Goal: Communication & Community: Answer question/provide support

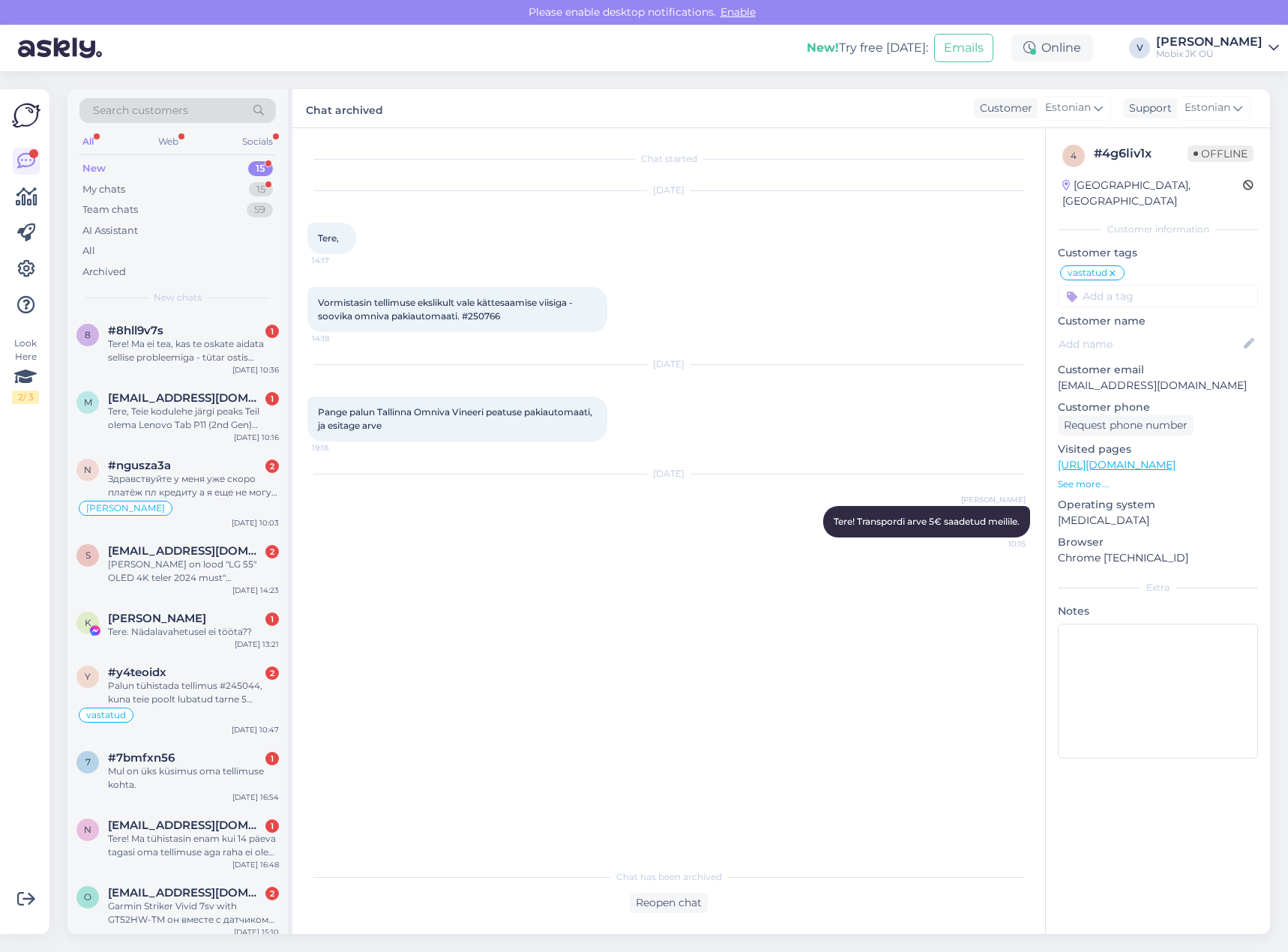
click at [252, 160] on div "New 15" at bounding box center [178, 169] width 196 height 21
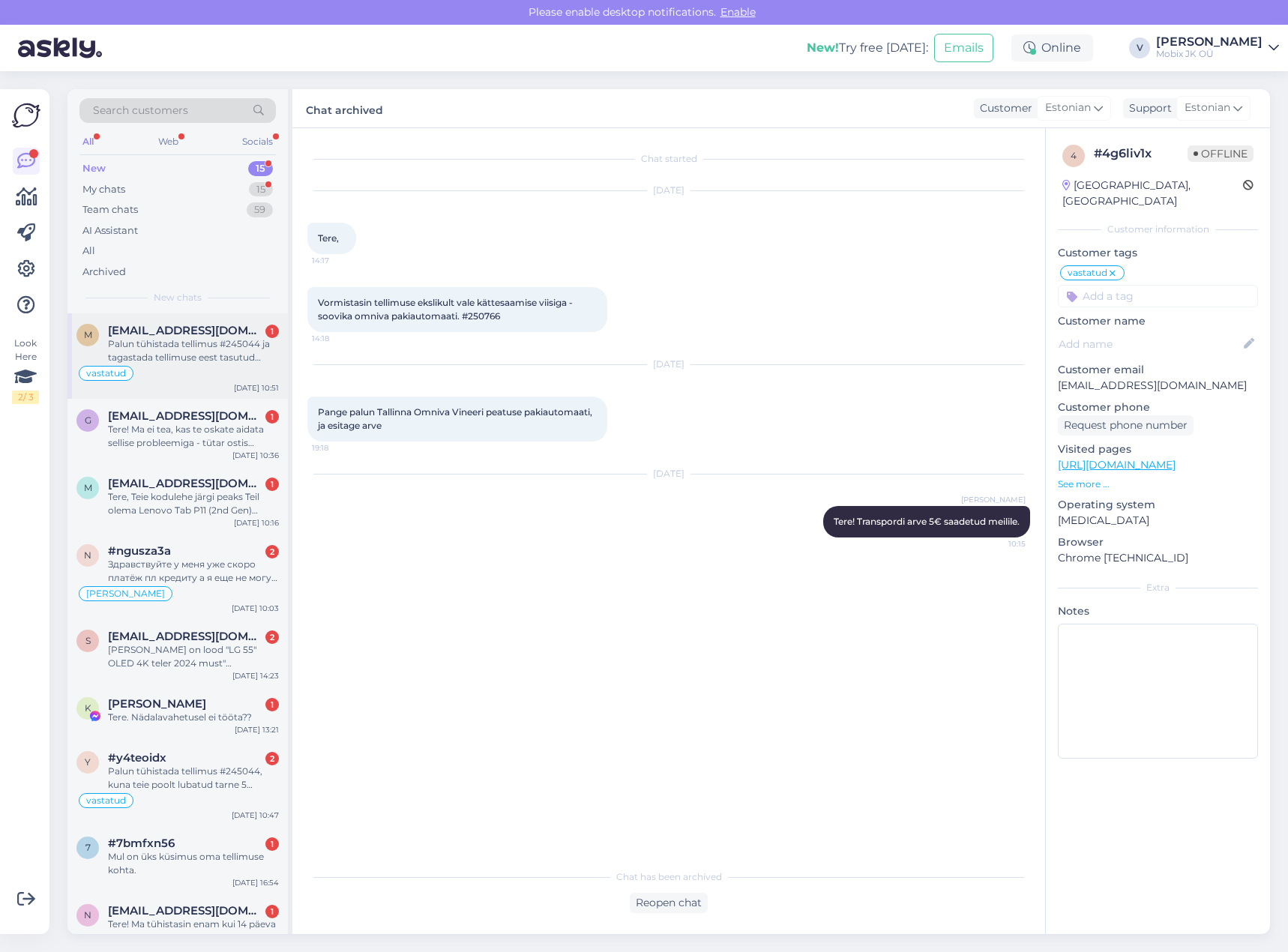
click at [229, 362] on div "Palun tühistada tellimus #245044 ja tagastada tellimuse eest tasutud raha. Luba…" at bounding box center [193, 350] width 171 height 27
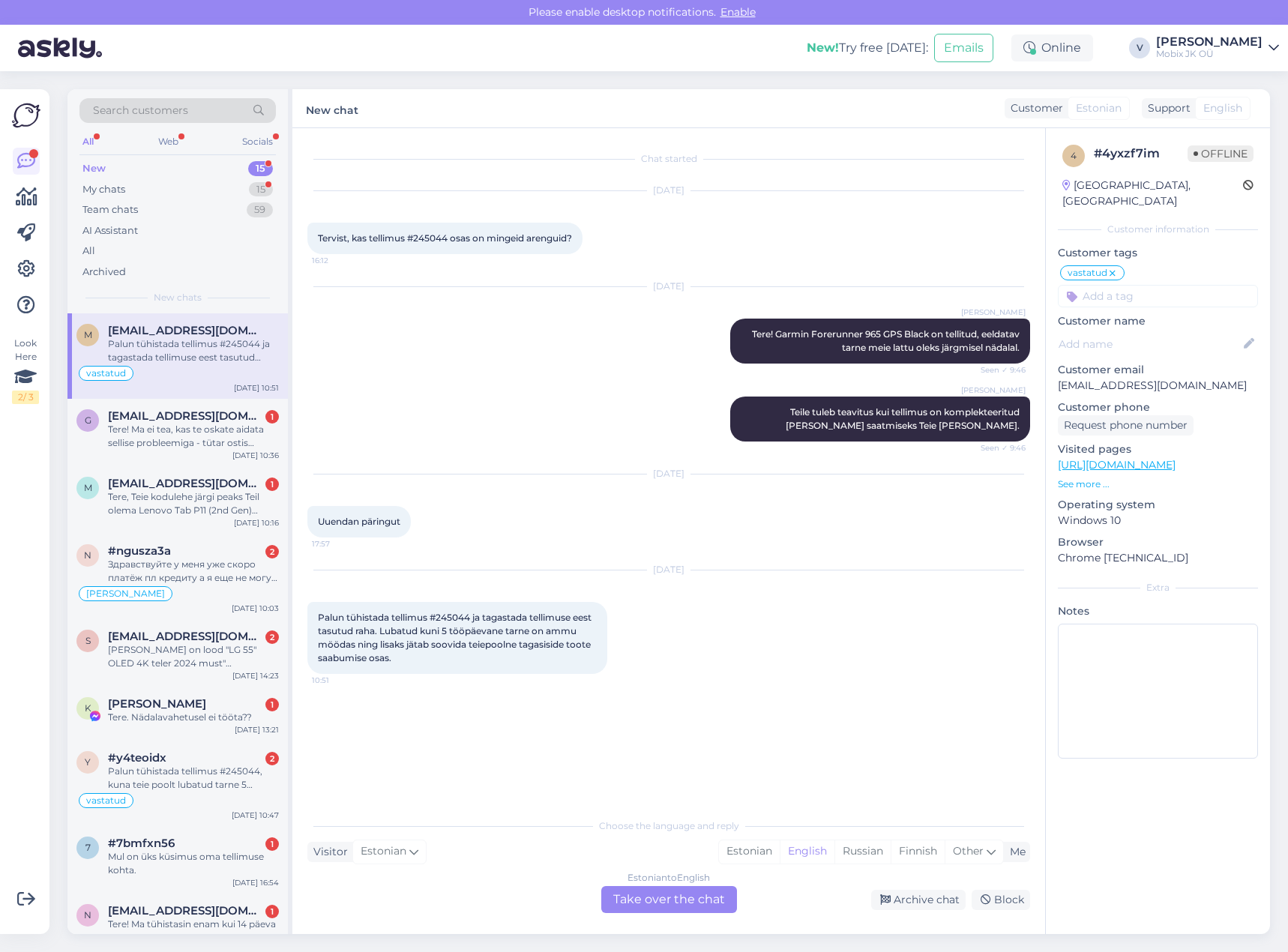
click at [1172, 286] on input at bounding box center [1158, 296] width 201 height 23
type input "meil"
click at [1155, 328] on div "Vastatud läbi üldmeili" at bounding box center [1158, 335] width 111 height 15
click at [919, 899] on div "Archive chat" at bounding box center [918, 899] width 95 height 20
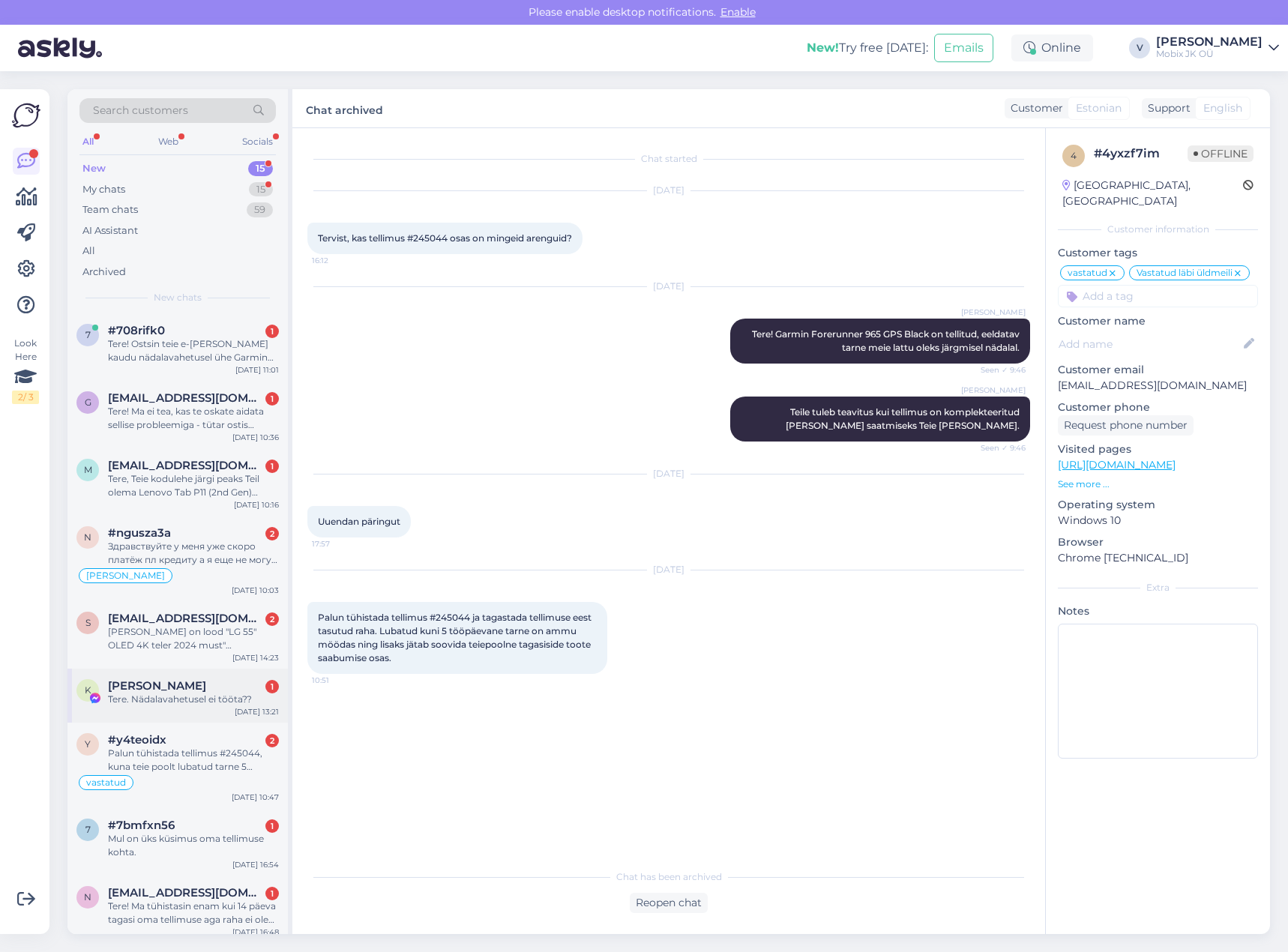
drag, startPoint x: 222, startPoint y: 692, endPoint x: 245, endPoint y: 703, distance: 25.5
click at [222, 694] on div "[PERSON_NAME] 1 Tere. Nädalavahetusel ei tööta??" at bounding box center [193, 693] width 171 height 27
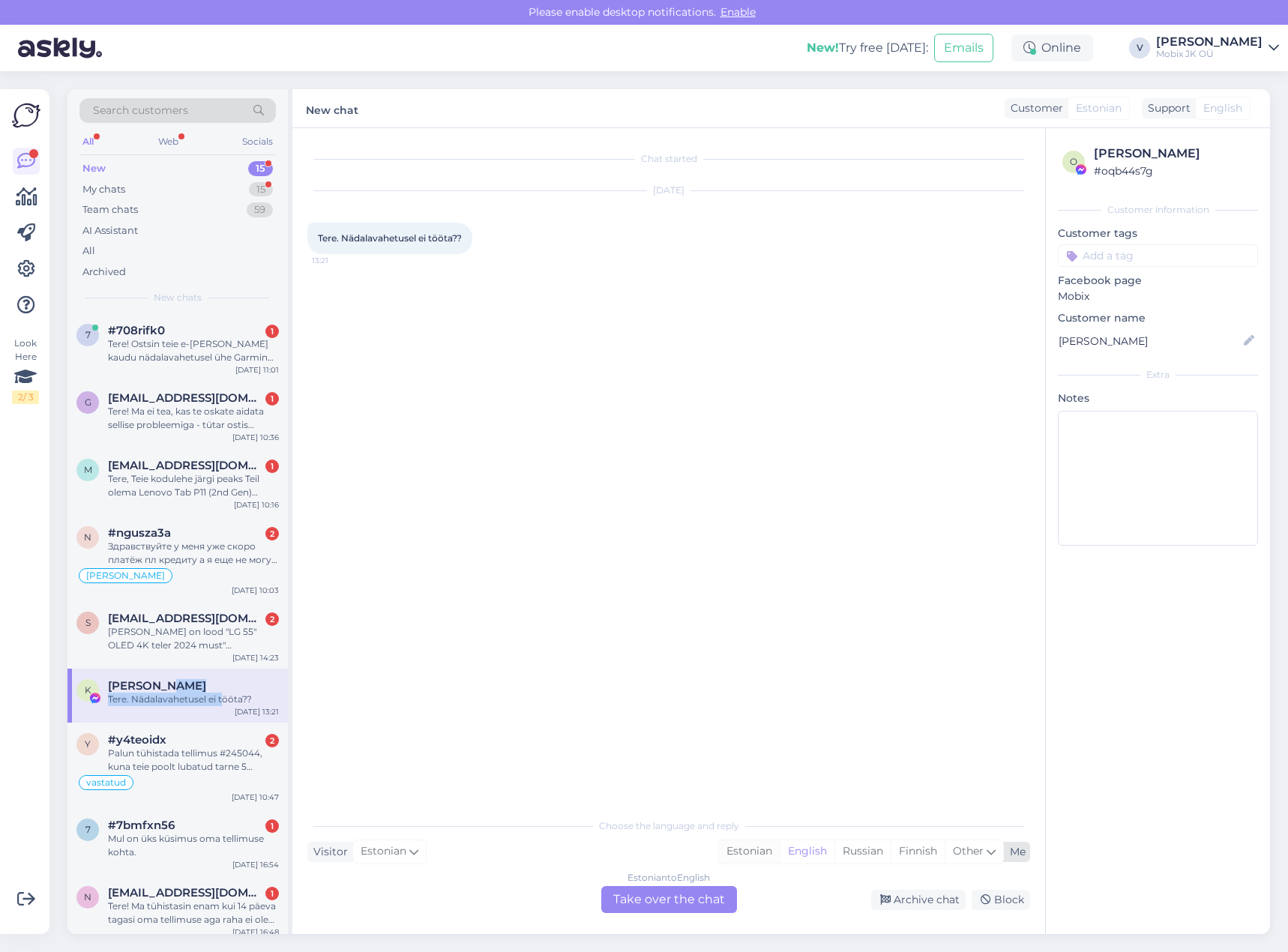
click at [751, 847] on div "Estonian" at bounding box center [749, 852] width 60 height 23
click at [727, 899] on div "Estonian to Estonian Take over the chat" at bounding box center [669, 899] width 136 height 27
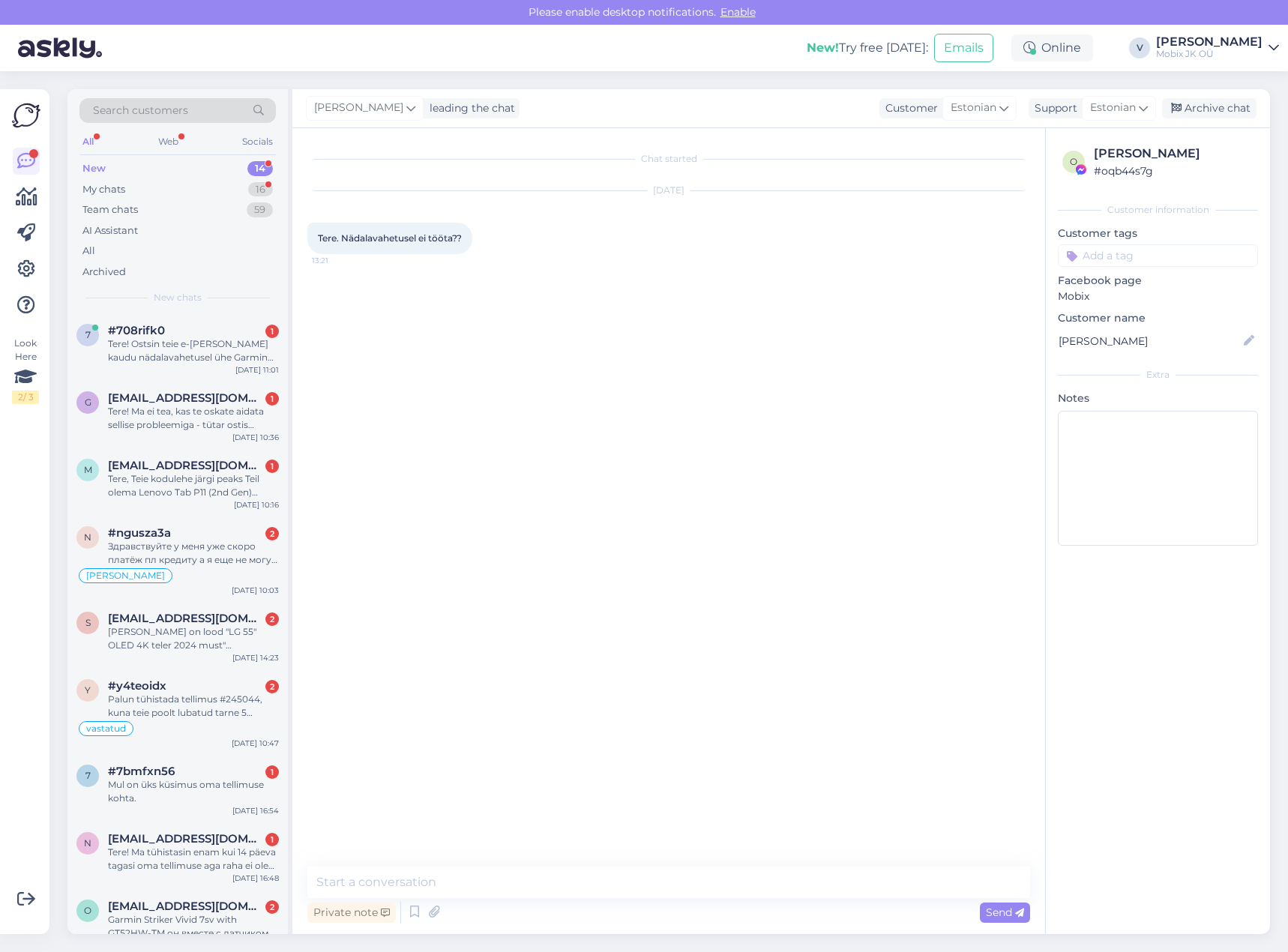
click at [727, 898] on textarea at bounding box center [668, 883] width 722 height 32
type textarea "Tere! [PERSON_NAME] 4 esindus on avatud 10-14:00ni."
